Goal: Task Accomplishment & Management: Use online tool/utility

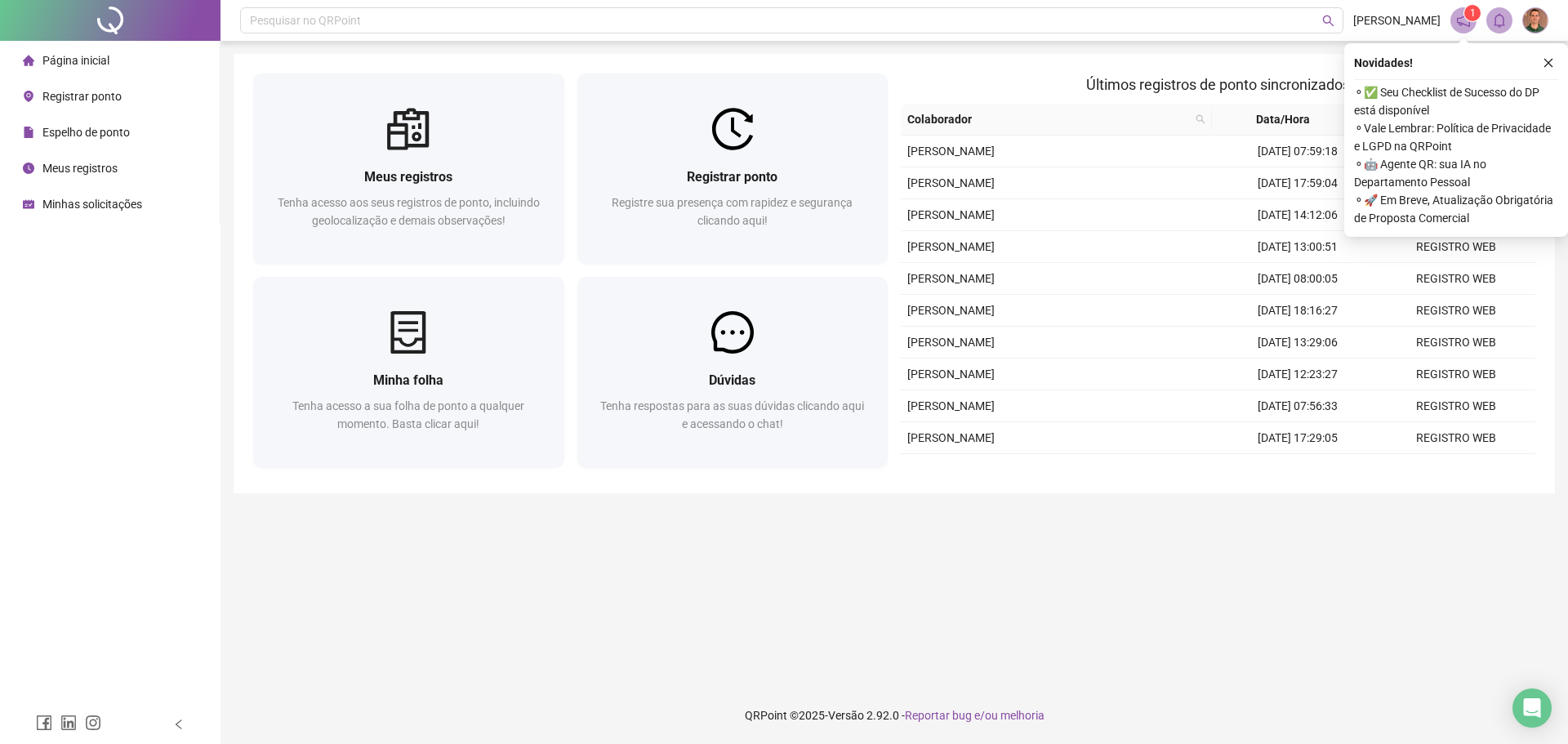
click at [85, 86] on div "Registrar ponto" at bounding box center [72, 97] width 99 height 33
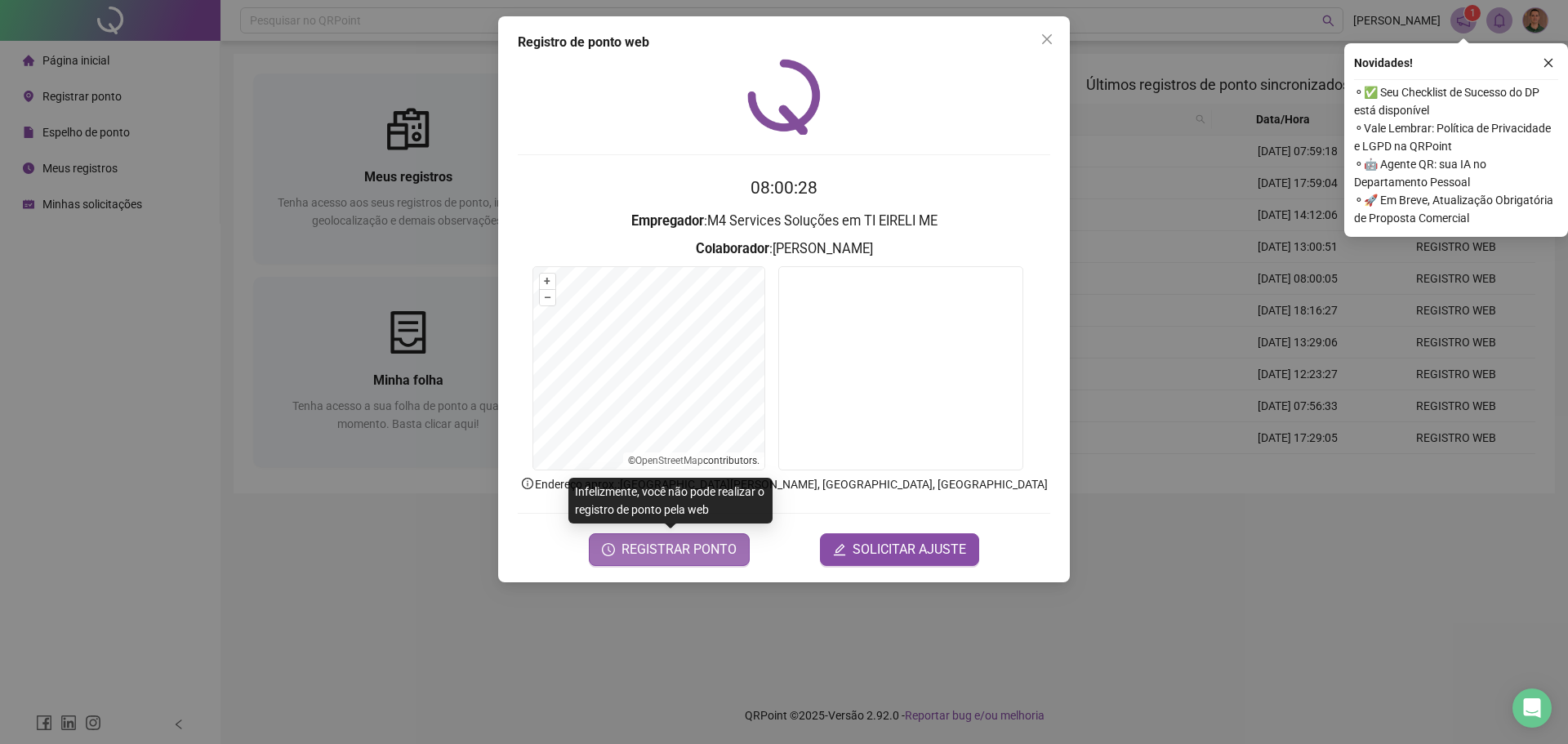
click at [689, 547] on span "REGISTRAR PONTO" at bounding box center [679, 549] width 115 height 19
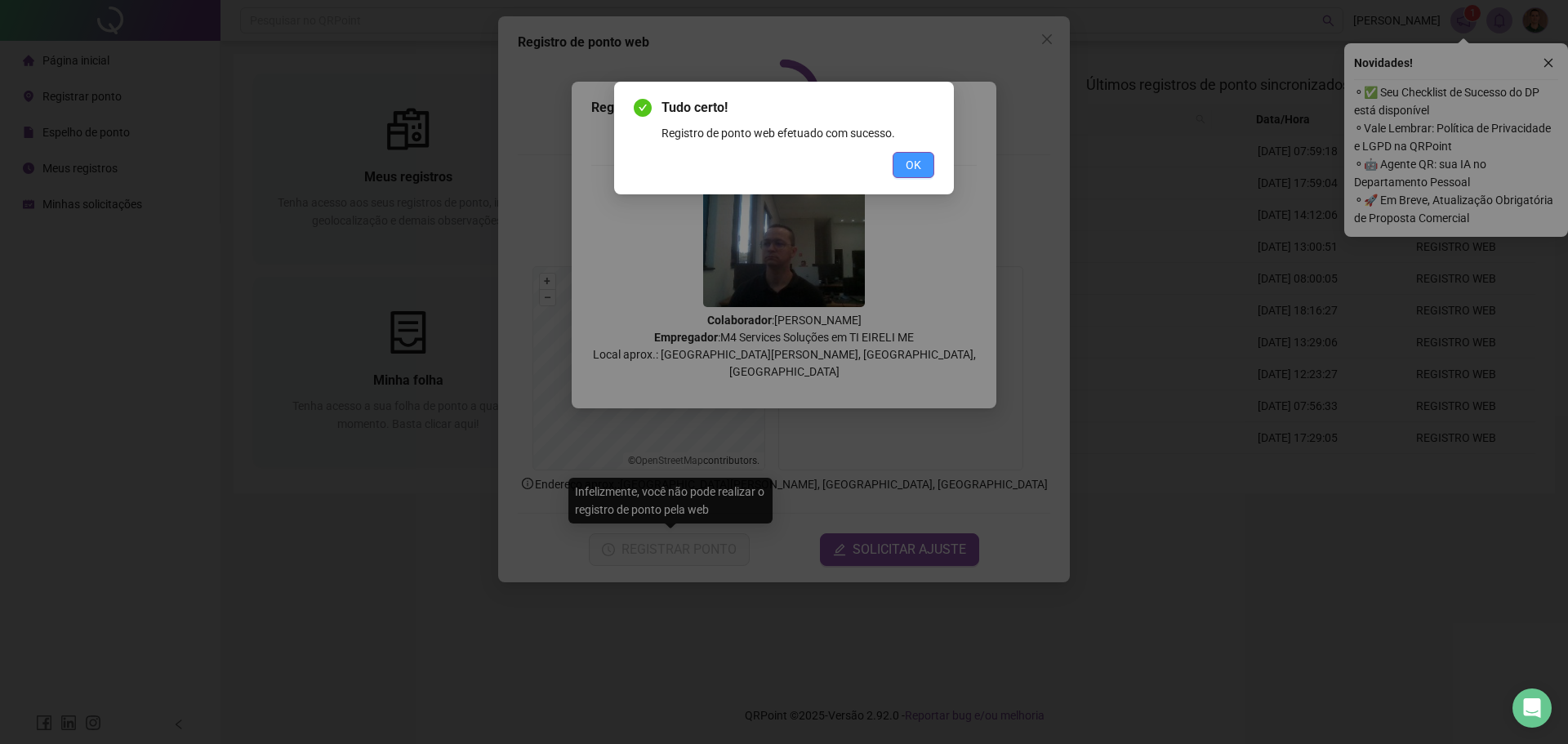
click at [911, 177] on button "OK" at bounding box center [913, 165] width 41 height 26
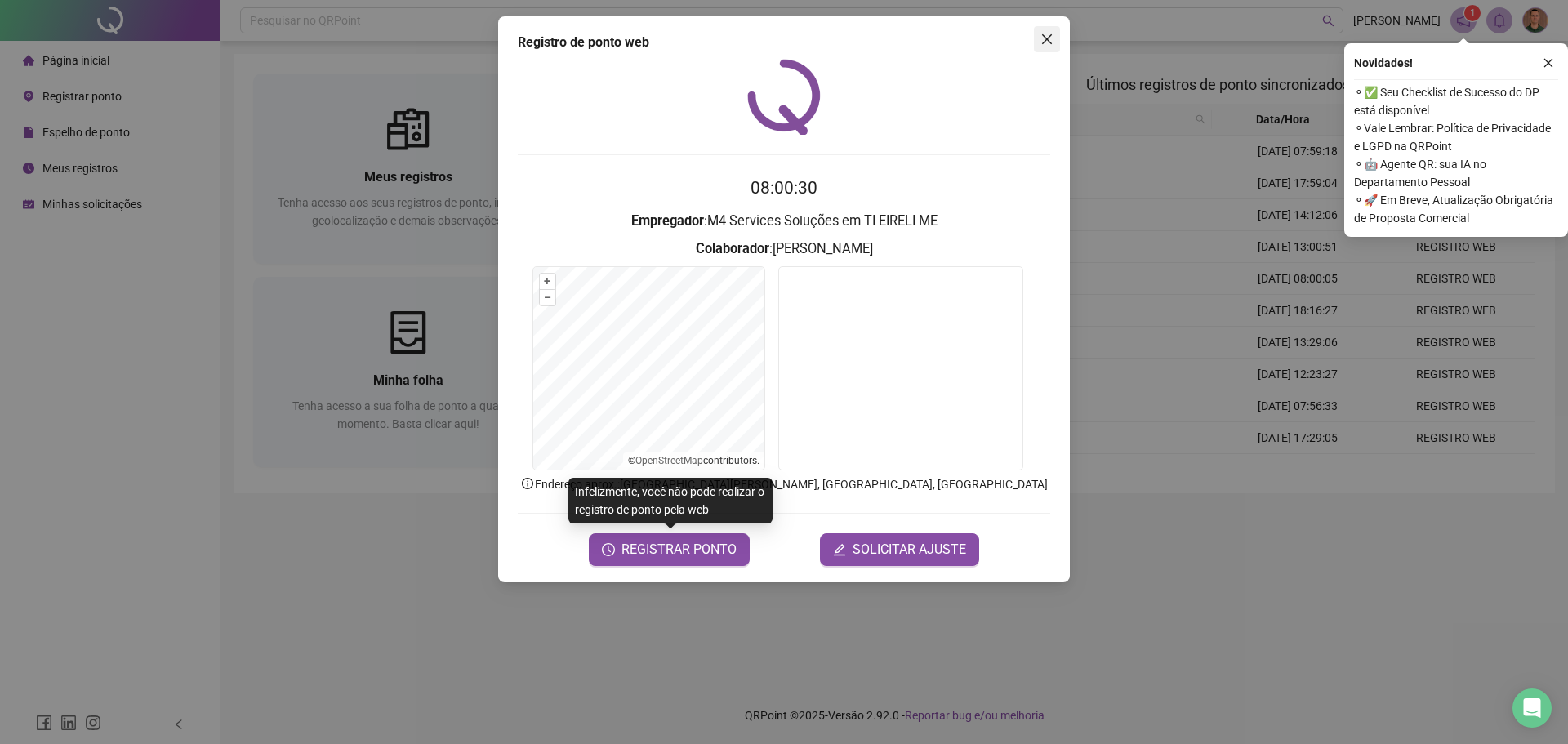
click at [1060, 37] on div "Registro de ponto web 08:00:30 Empregador : M4 Services Soluções em TI EIRELI M…" at bounding box center [784, 299] width 572 height 566
click at [1048, 43] on icon "close" at bounding box center [1047, 39] width 13 height 13
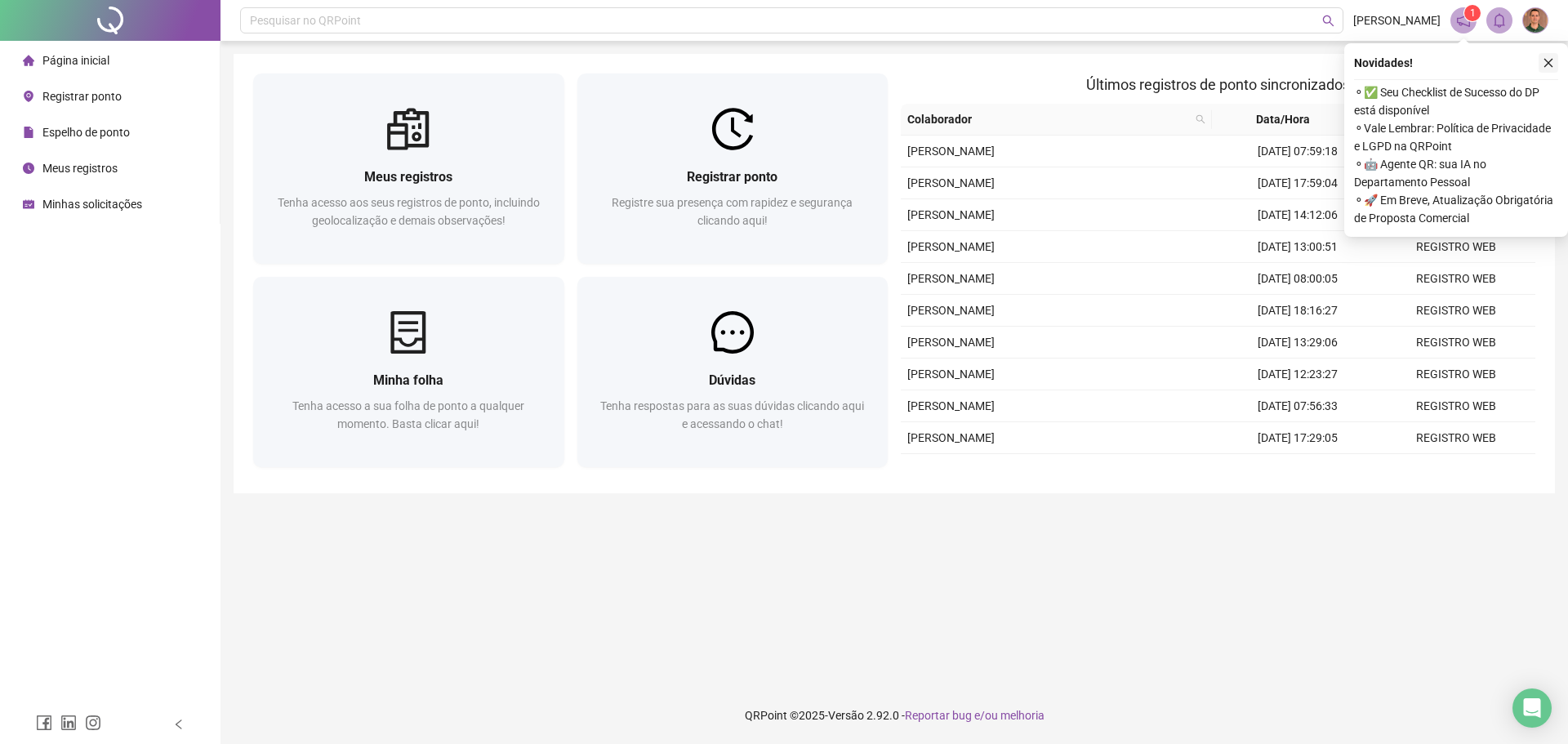
click at [1540, 60] on div "Novidades !" at bounding box center [1455, 62] width 204 height 19
click at [1551, 59] on icon "close" at bounding box center [1548, 63] width 11 height 11
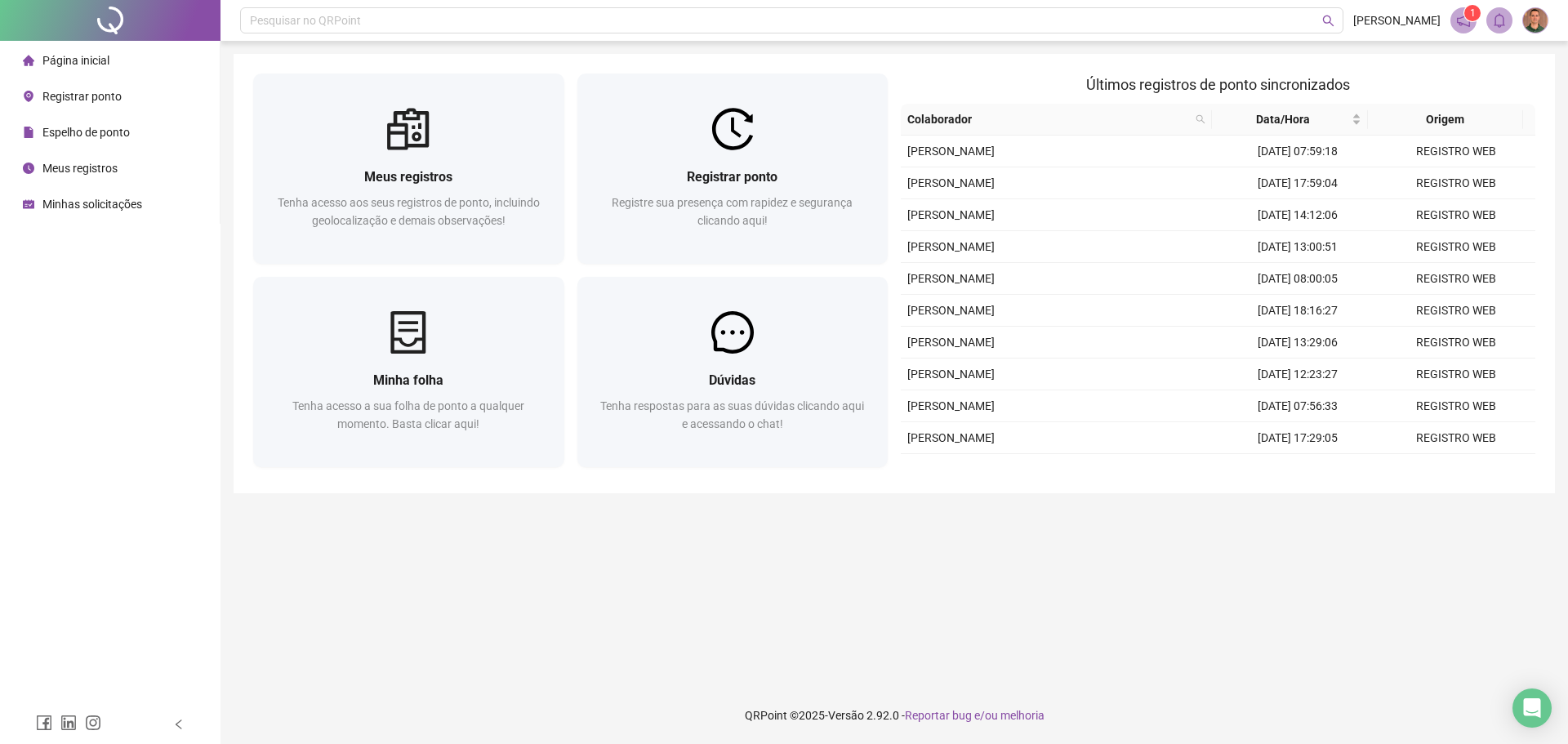
click at [668, 622] on main "Meus registros Tenha acesso aos seus registros de ponto, incluindo geolocalizaç…" at bounding box center [894, 363] width 1321 height 620
